Goal: Navigation & Orientation: Find specific page/section

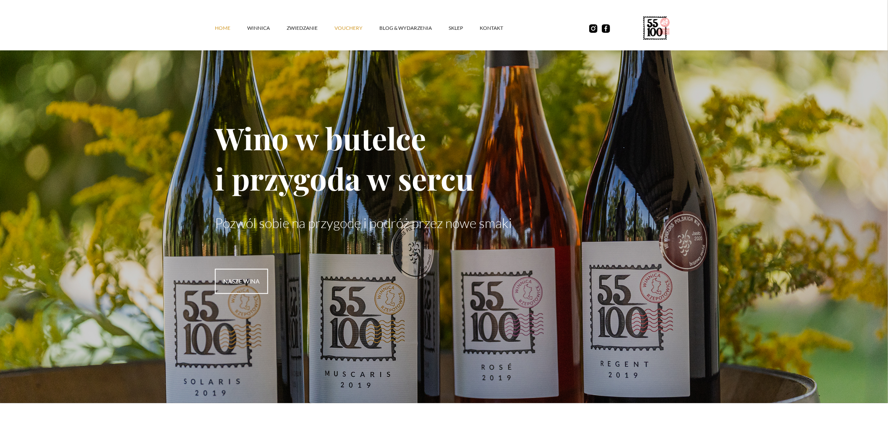
click at [353, 29] on link "vouchery" at bounding box center [357, 28] width 45 height 25
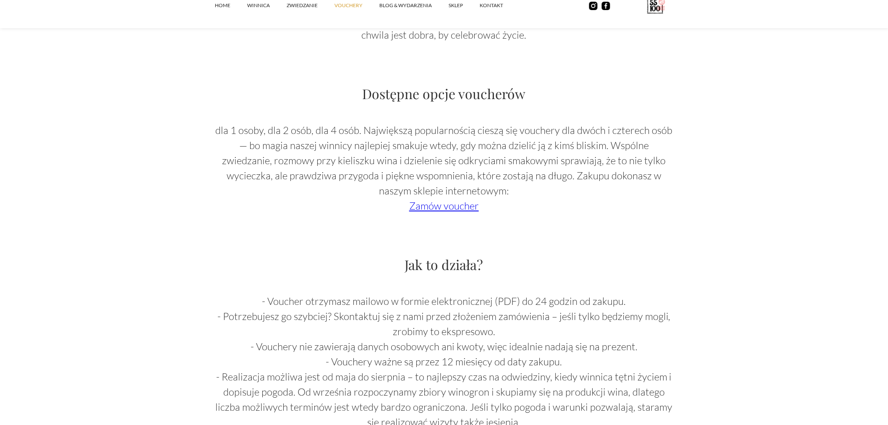
scroll to position [653, 0]
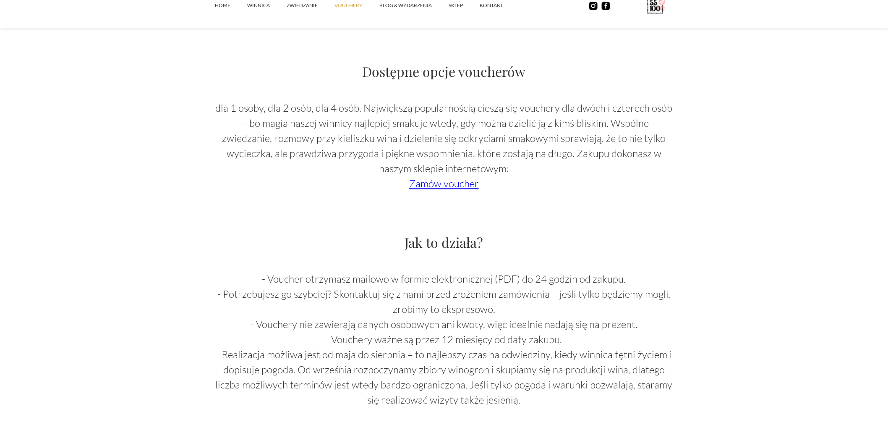
click at [458, 185] on link "Zamów voucher" at bounding box center [444, 184] width 70 height 13
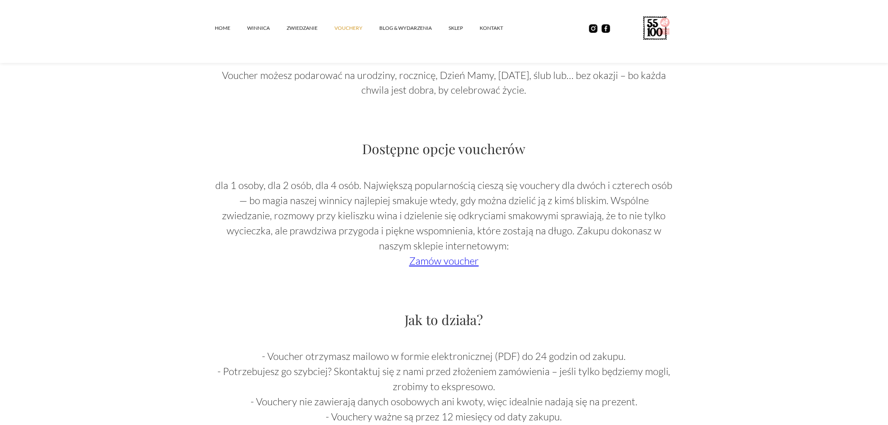
scroll to position [559, 0]
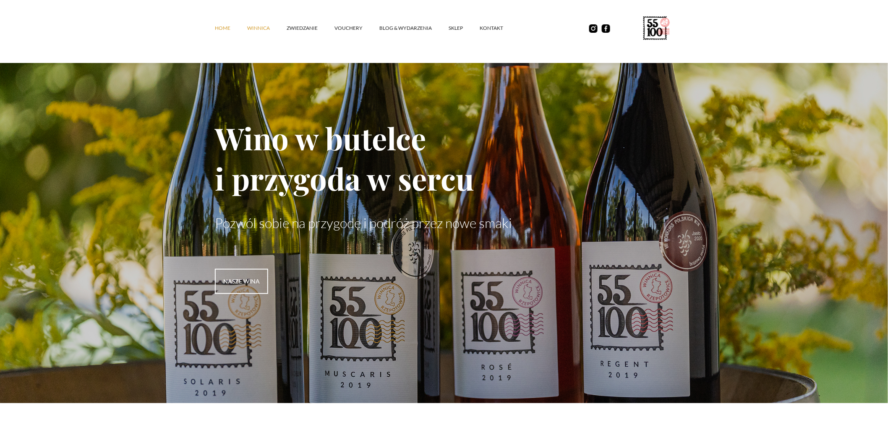
click at [262, 27] on link "winnica" at bounding box center [266, 28] width 39 height 25
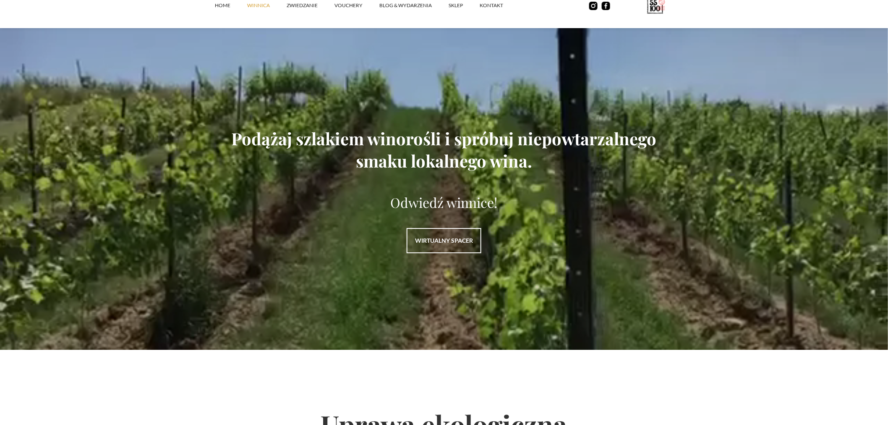
scroll to position [1072, 0]
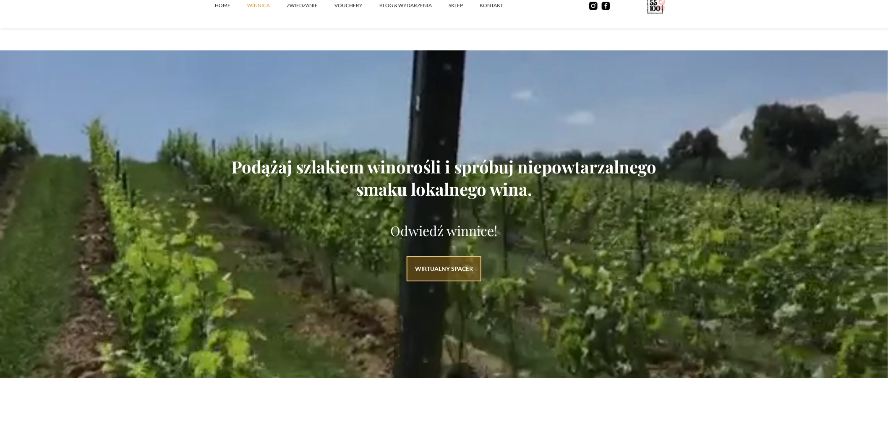
click at [443, 258] on link "WIRTUALNY SPACER" at bounding box center [444, 268] width 75 height 25
